Goal: Find specific page/section: Find specific page/section

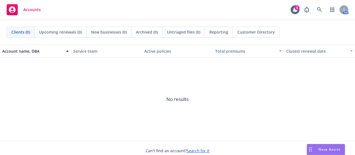
click at [101, 88] on span "No results" at bounding box center [177, 99] width 355 height 83
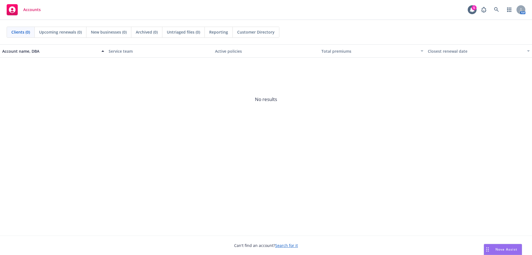
click at [218, 194] on div "Account name, DBA Service team Active policies Total premiums Closest renewal d…" at bounding box center [266, 139] width 532 height 191
